Goal: Task Accomplishment & Management: Manage account settings

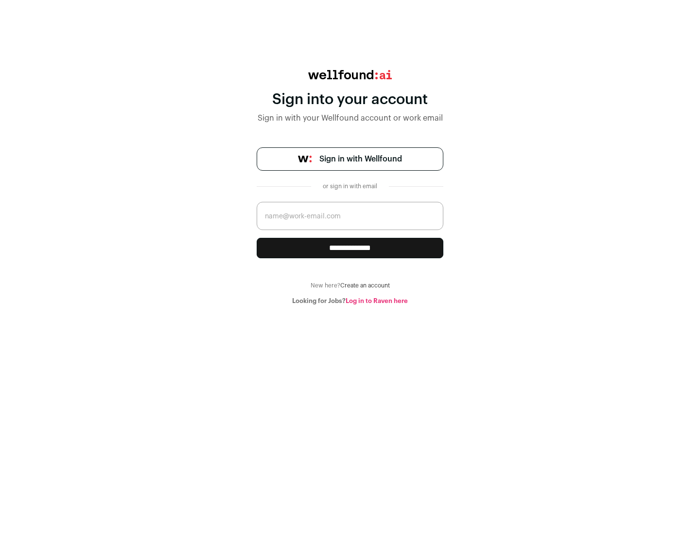
click at [360, 159] on span "Sign in with Wellfound" at bounding box center [360, 159] width 83 height 12
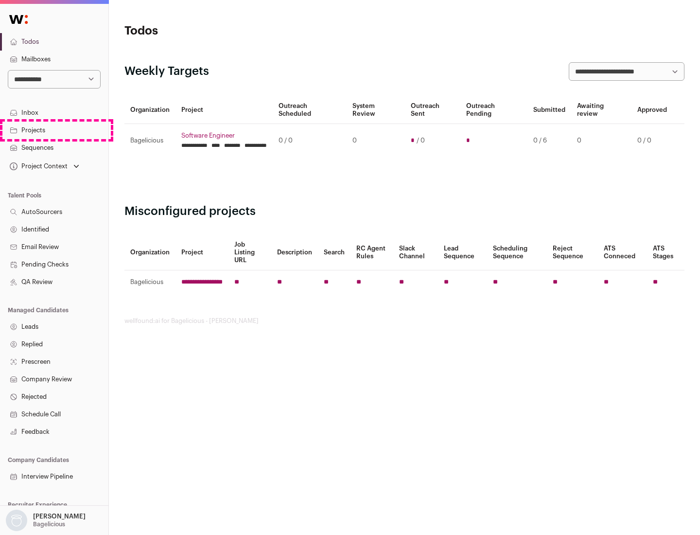
click at [54, 130] on link "Projects" at bounding box center [54, 130] width 108 height 17
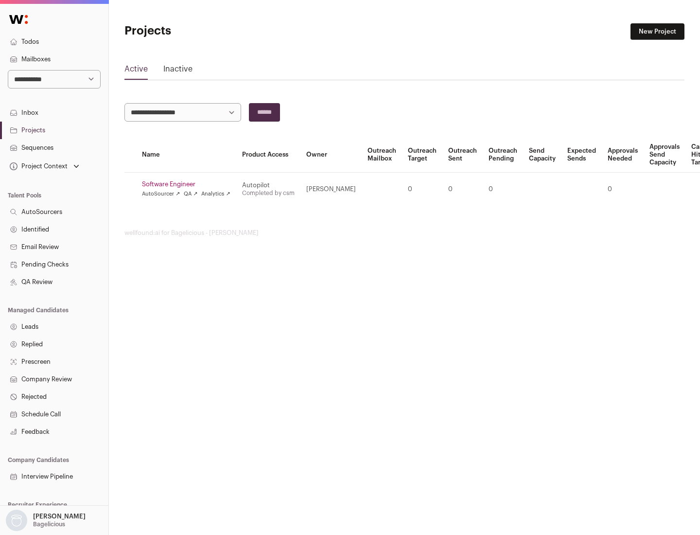
click at [189, 184] on link "Software Engineer" at bounding box center [186, 184] width 88 height 8
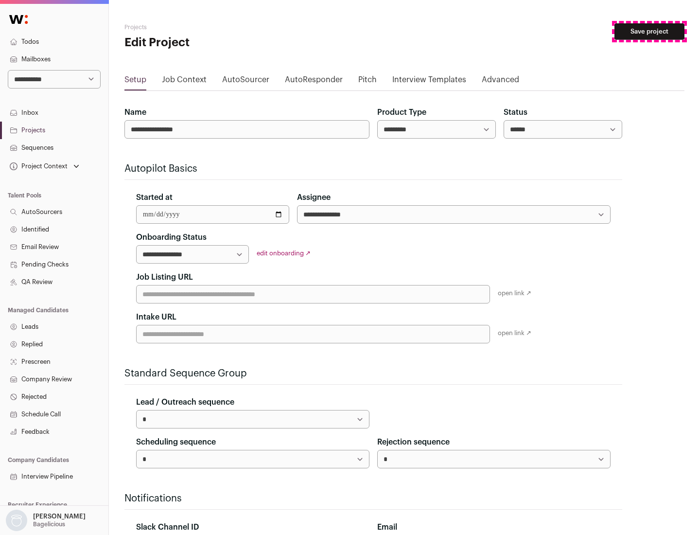
click at [649, 32] on button "Save project" at bounding box center [649, 31] width 70 height 17
